Goal: Task Accomplishment & Management: Manage account settings

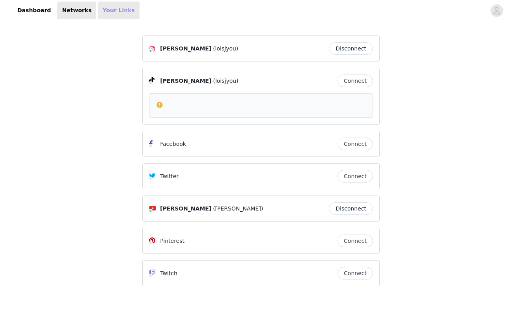
click at [116, 13] on link "Your Links" at bounding box center [119, 11] width 42 height 18
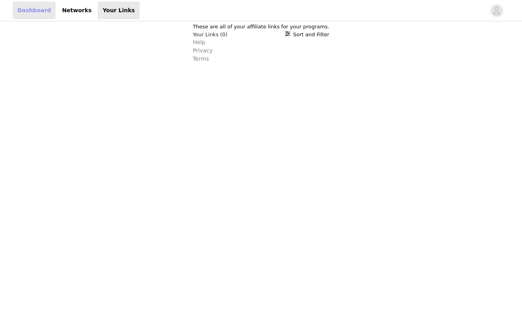
click at [35, 9] on link "Dashboard" at bounding box center [34, 11] width 43 height 18
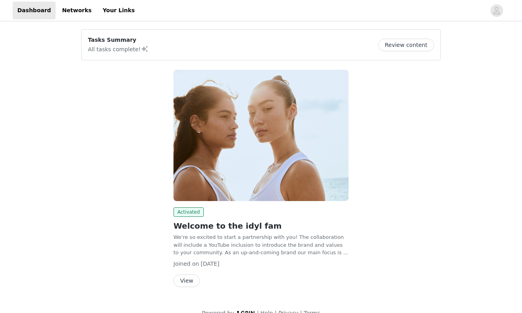
click at [182, 279] on button "View" at bounding box center [186, 280] width 26 height 13
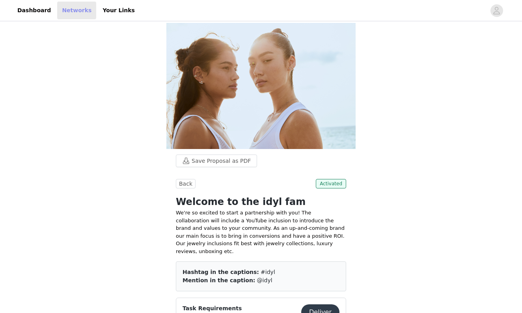
click at [67, 5] on link "Networks" at bounding box center [76, 11] width 39 height 18
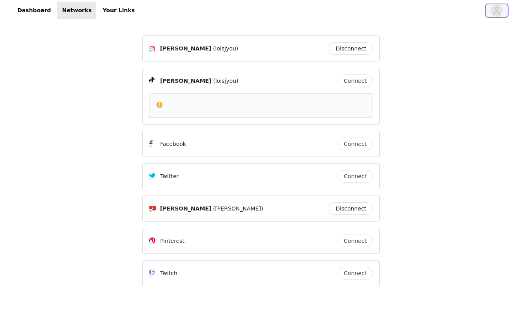
click at [495, 15] on icon "avatar" at bounding box center [496, 10] width 7 height 13
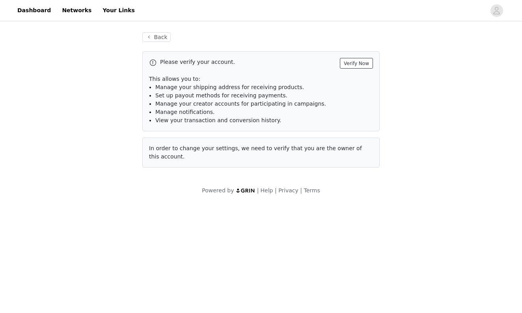
click at [365, 61] on button "Verify Now" at bounding box center [356, 63] width 33 height 11
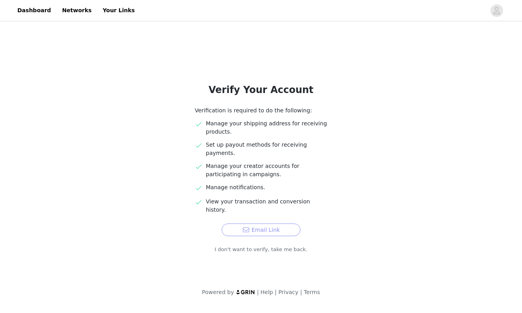
click at [268, 223] on button "Email Link" at bounding box center [260, 229] width 79 height 13
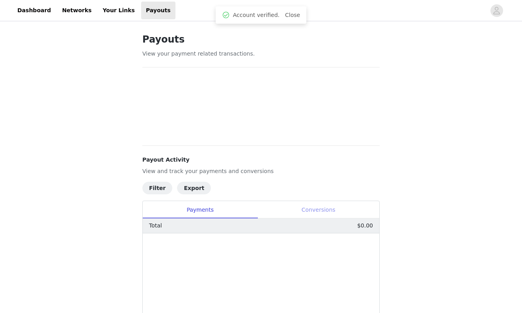
click at [323, 208] on div "Conversions" at bounding box center [318, 210] width 122 height 18
